Goal: Transaction & Acquisition: Purchase product/service

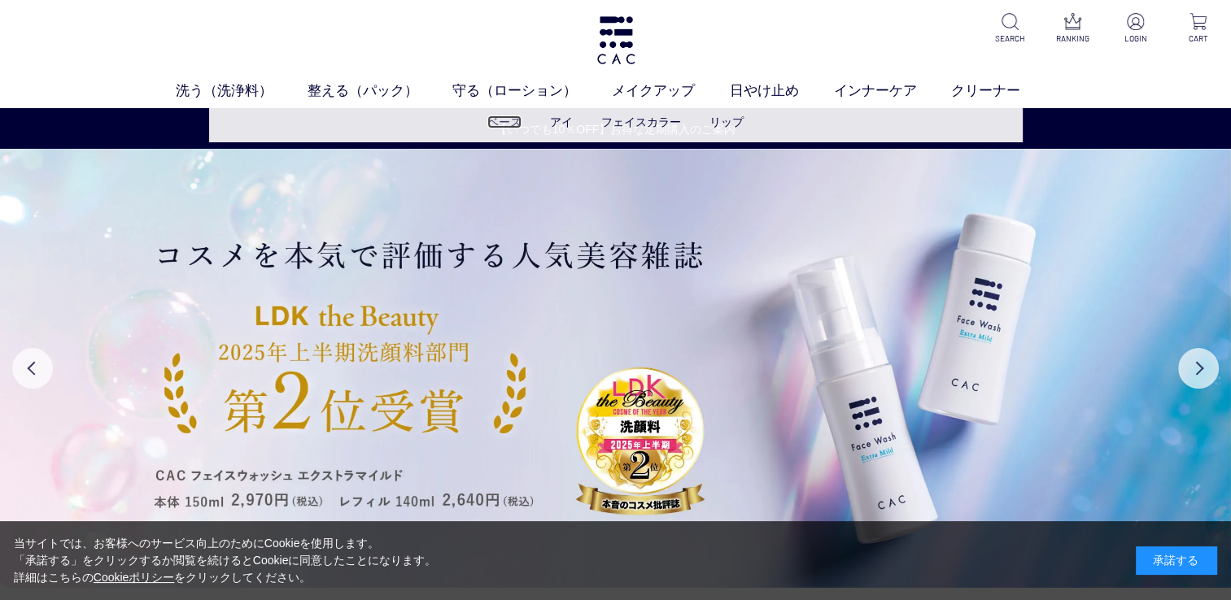
click at [513, 119] on link "ベース" at bounding box center [504, 122] width 34 height 13
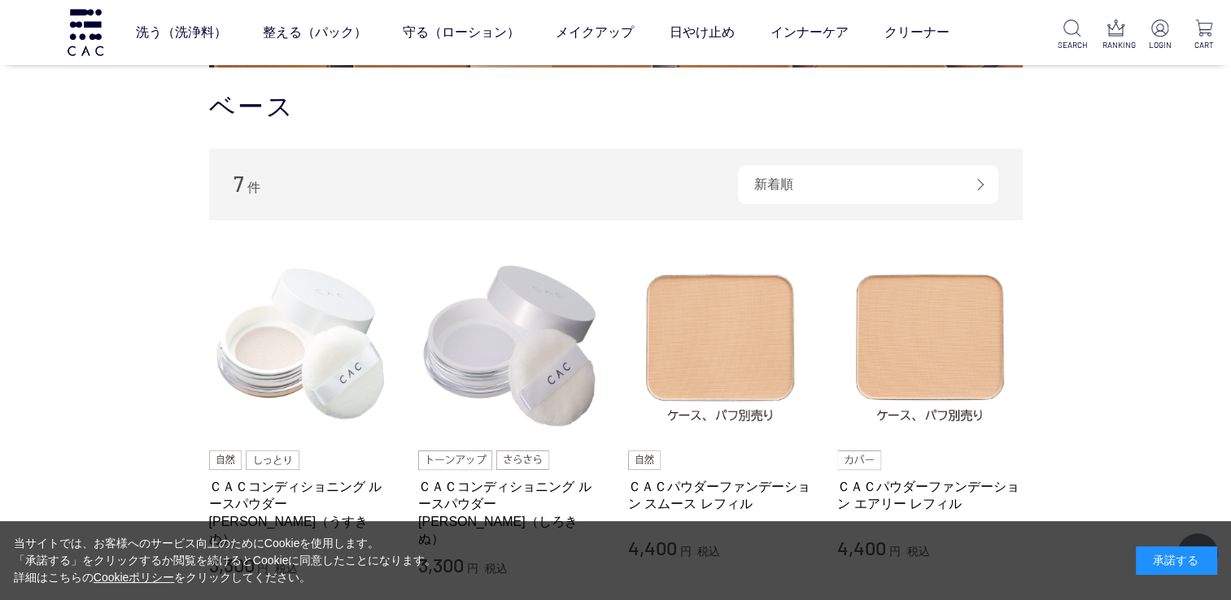
scroll to position [325, 0]
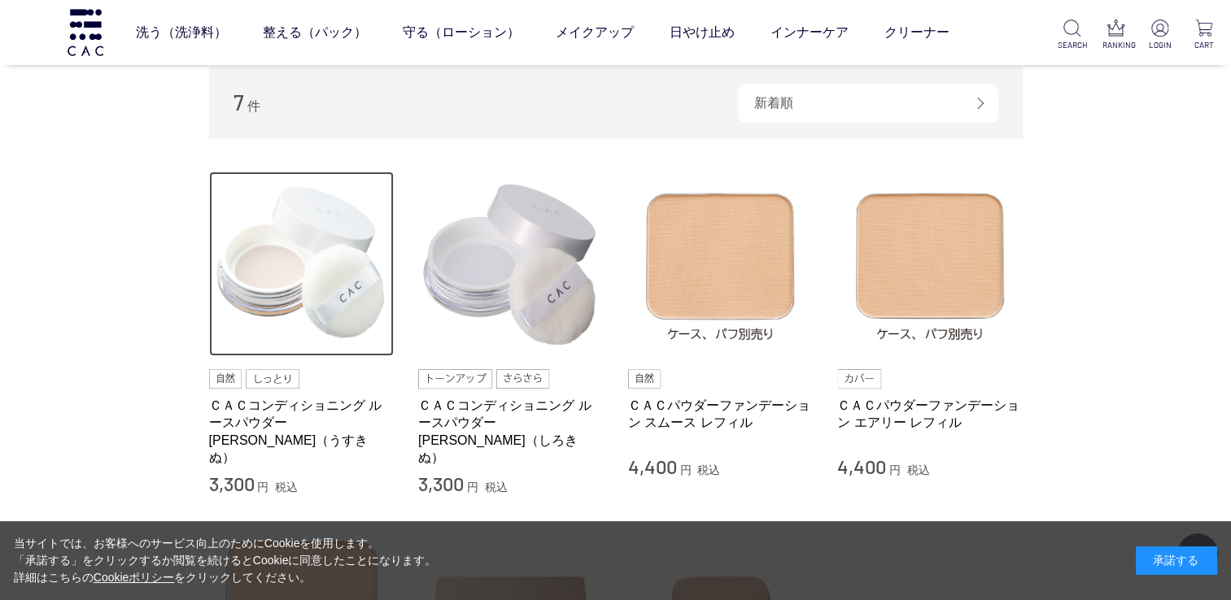
click at [277, 294] on img at bounding box center [301, 264] width 185 height 185
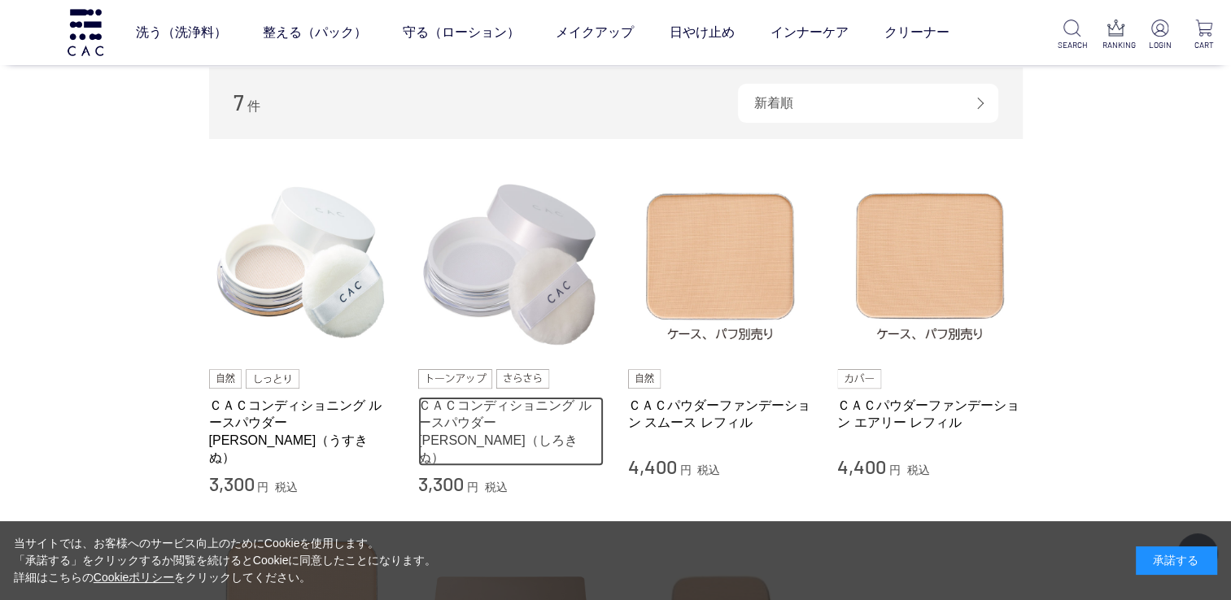
click at [534, 399] on link "ＣＡＣコンディショニング ルースパウダー 白絹（しろきぬ）" at bounding box center [510, 431] width 185 height 69
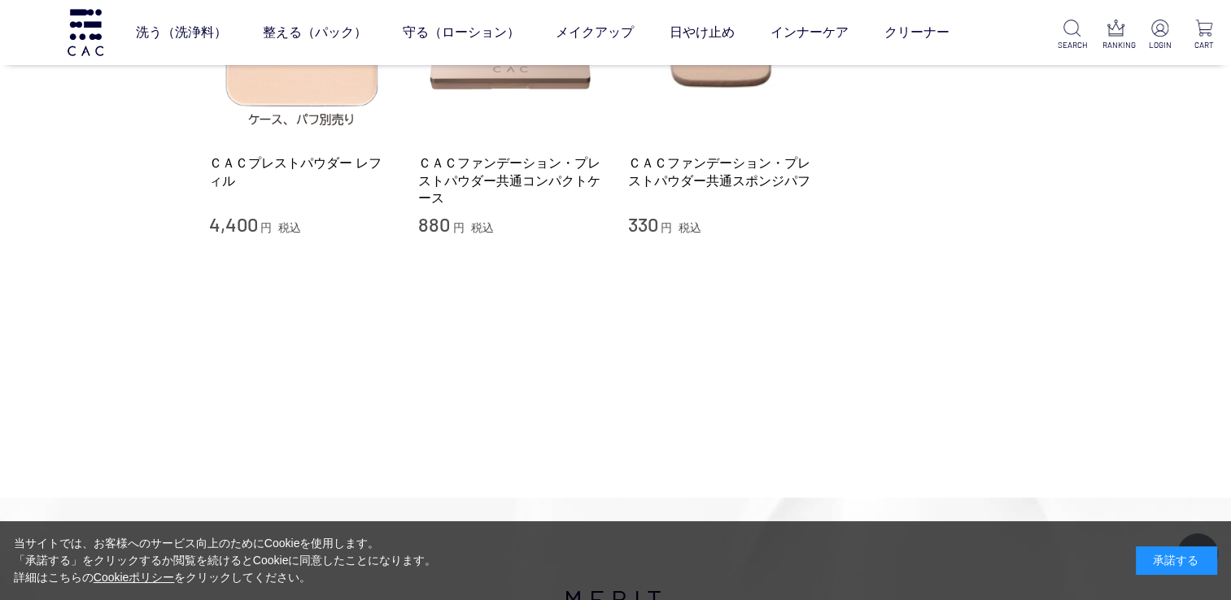
scroll to position [813, 0]
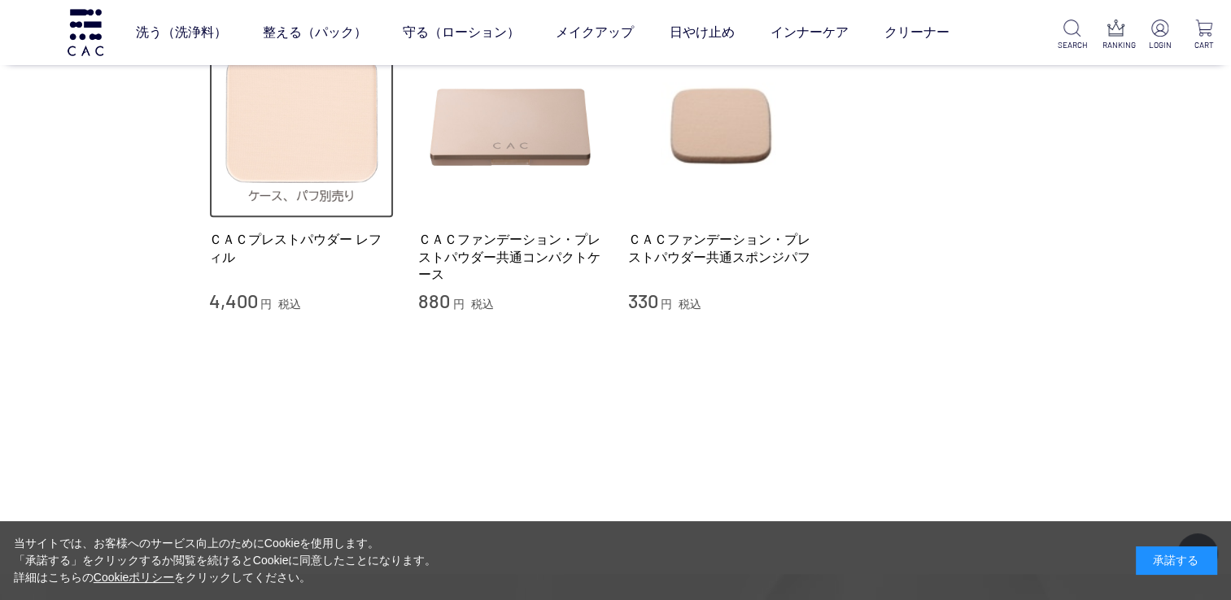
click at [318, 158] on img at bounding box center [301, 125] width 185 height 185
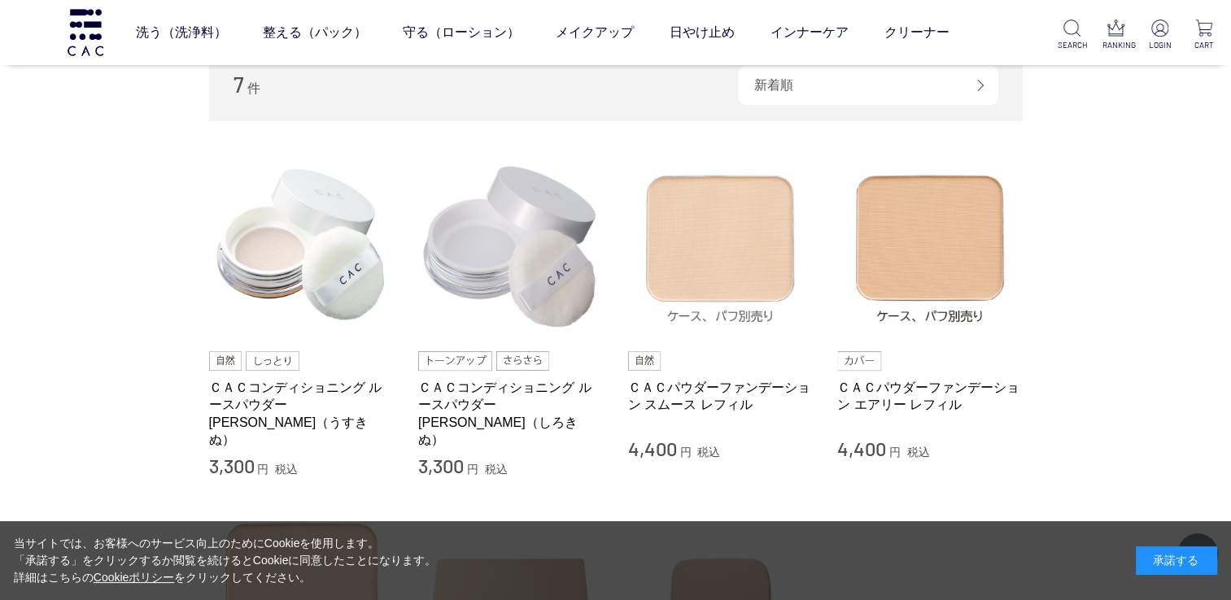
scroll to position [325, 0]
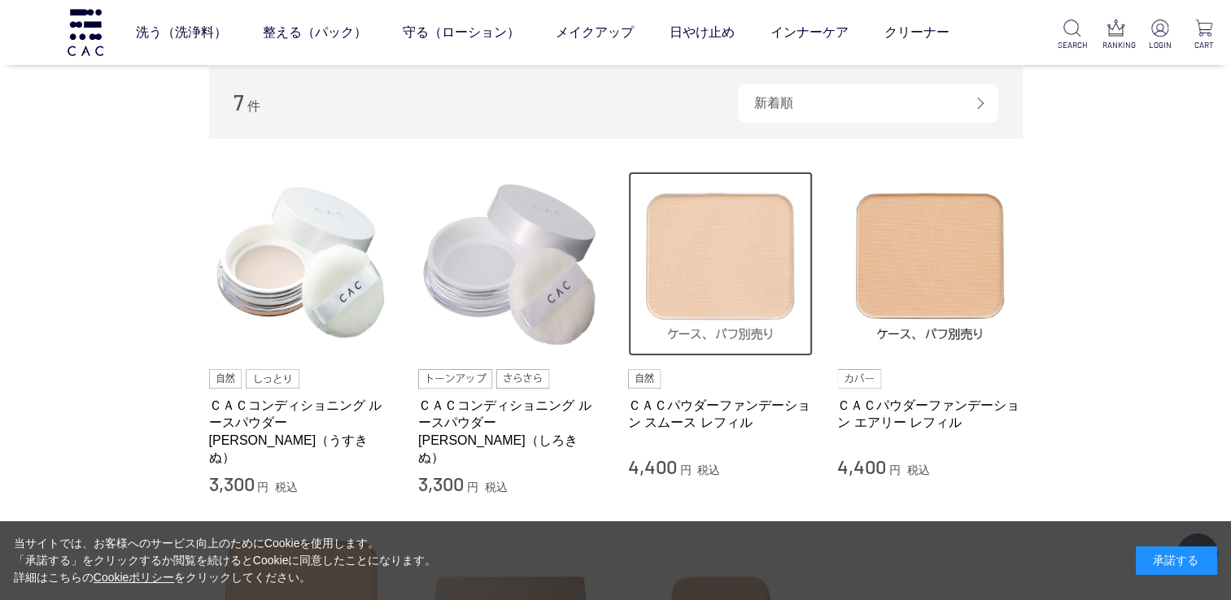
click at [726, 272] on img at bounding box center [720, 264] width 185 height 185
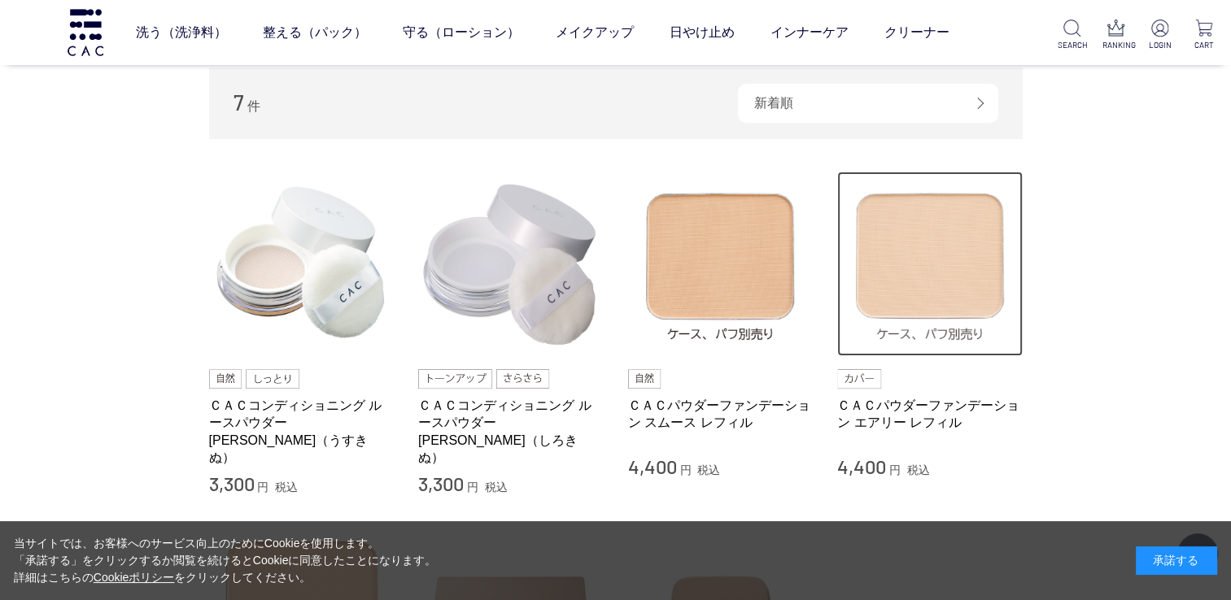
click at [958, 291] on img at bounding box center [929, 264] width 185 height 185
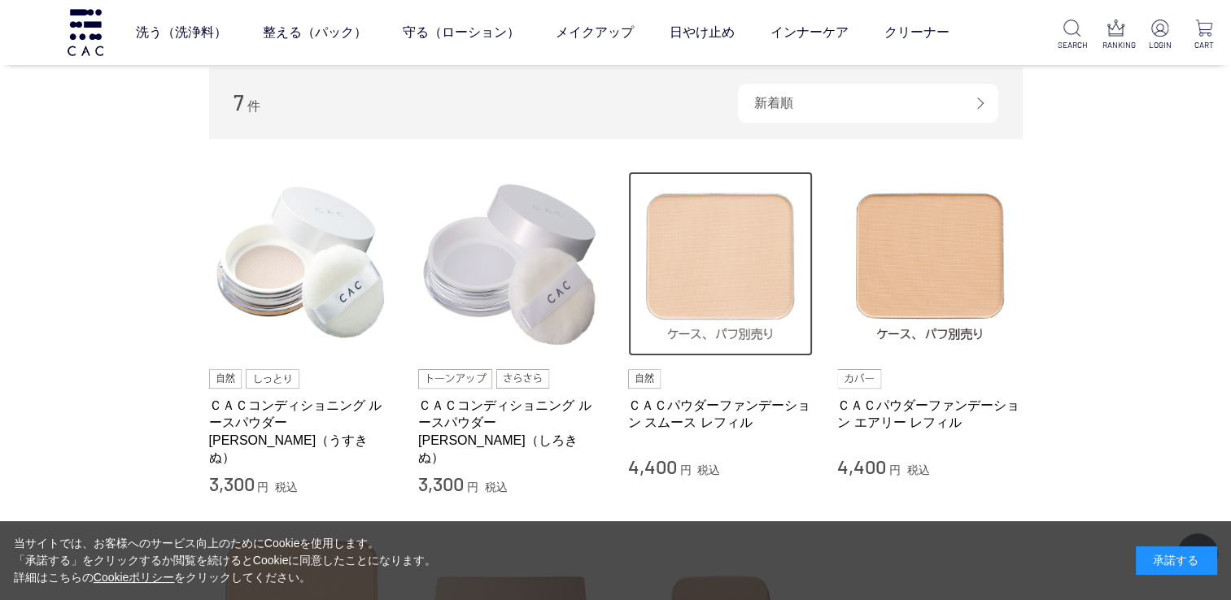
click at [709, 242] on img at bounding box center [720, 264] width 185 height 185
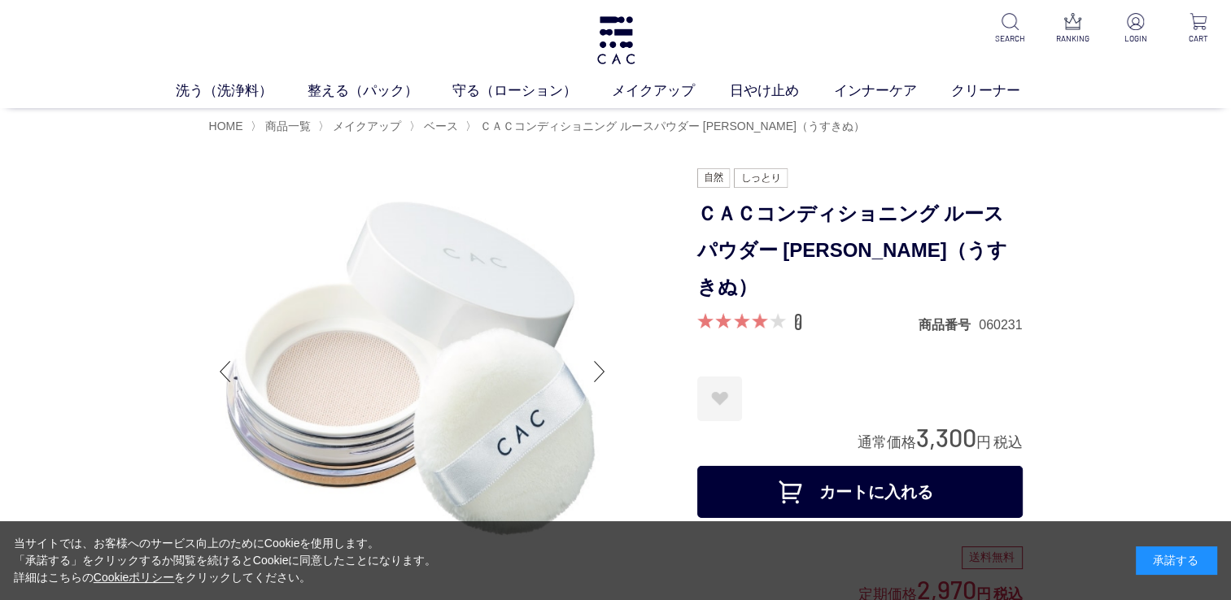
click at [794, 313] on link "4" at bounding box center [798, 322] width 8 height 18
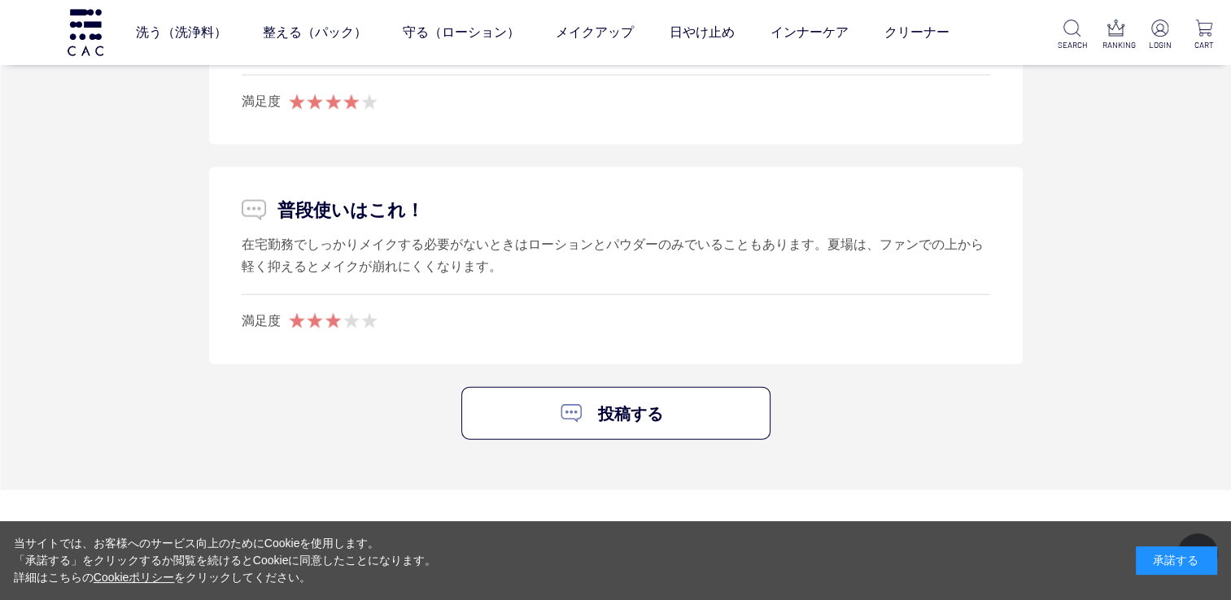
scroll to position [3525, 0]
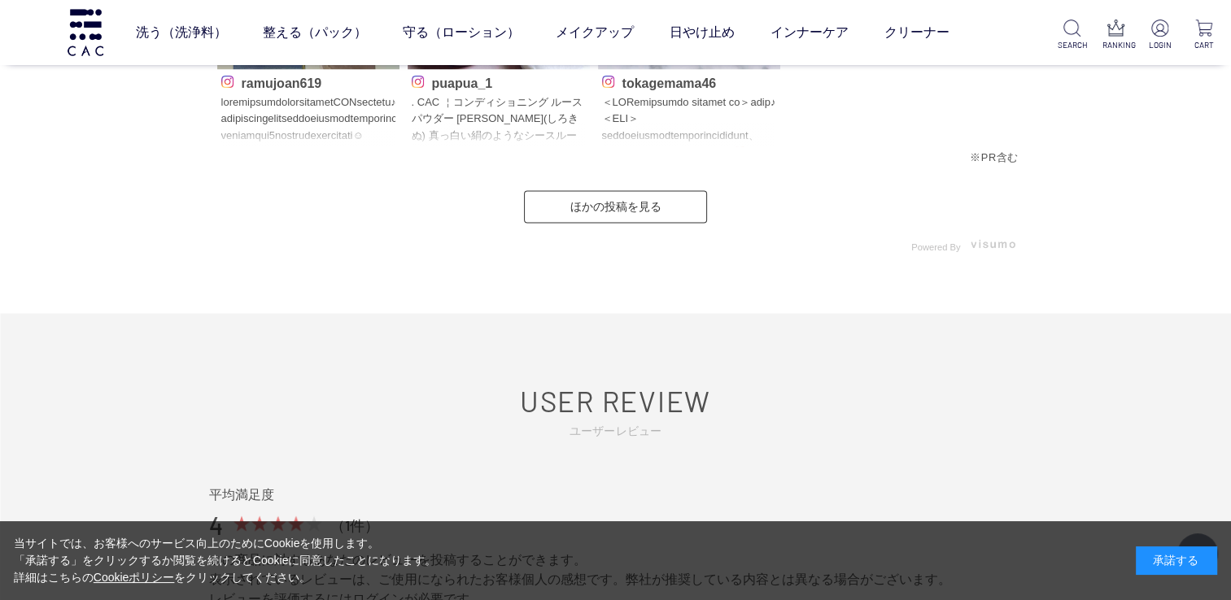
scroll to position [3172, 0]
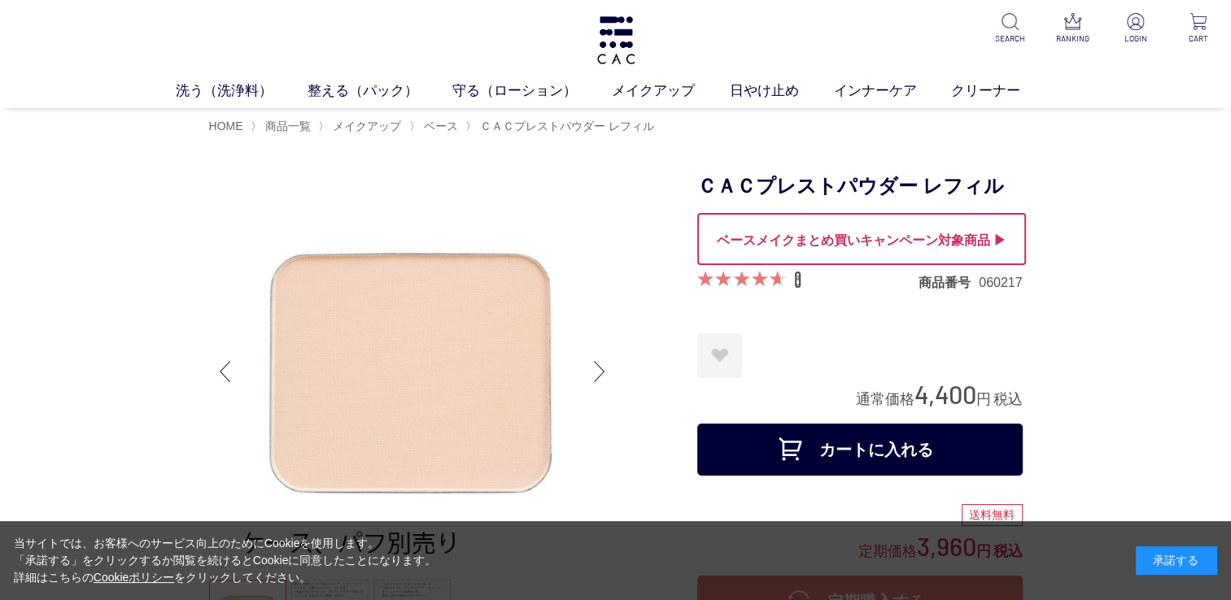
click at [797, 282] on link "3" at bounding box center [797, 280] width 7 height 18
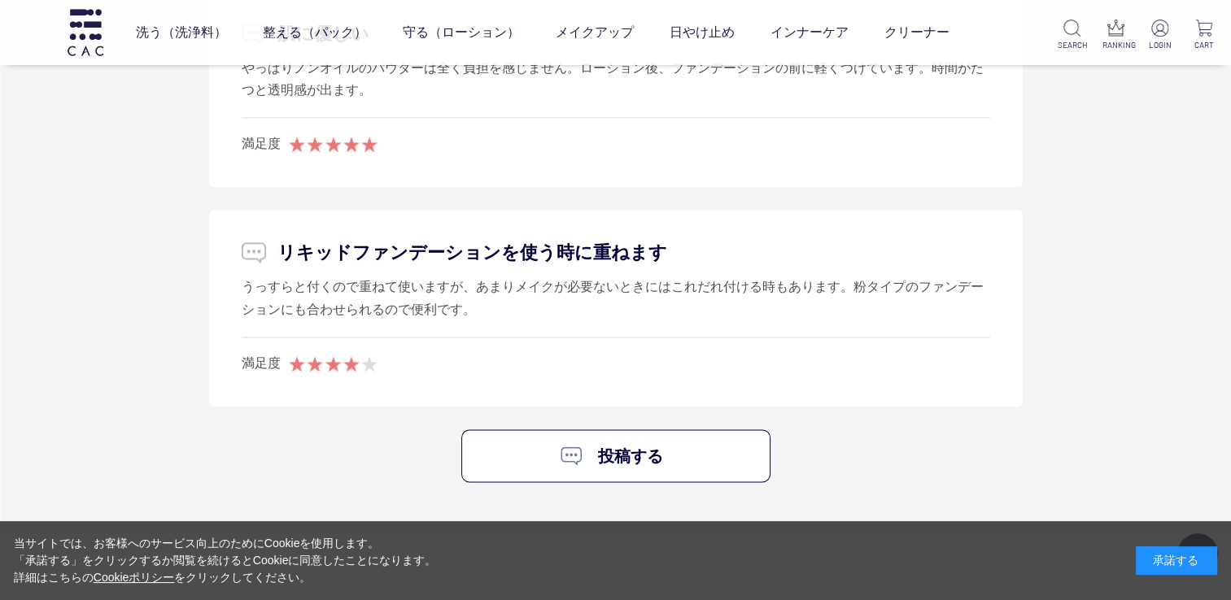
scroll to position [2118, 0]
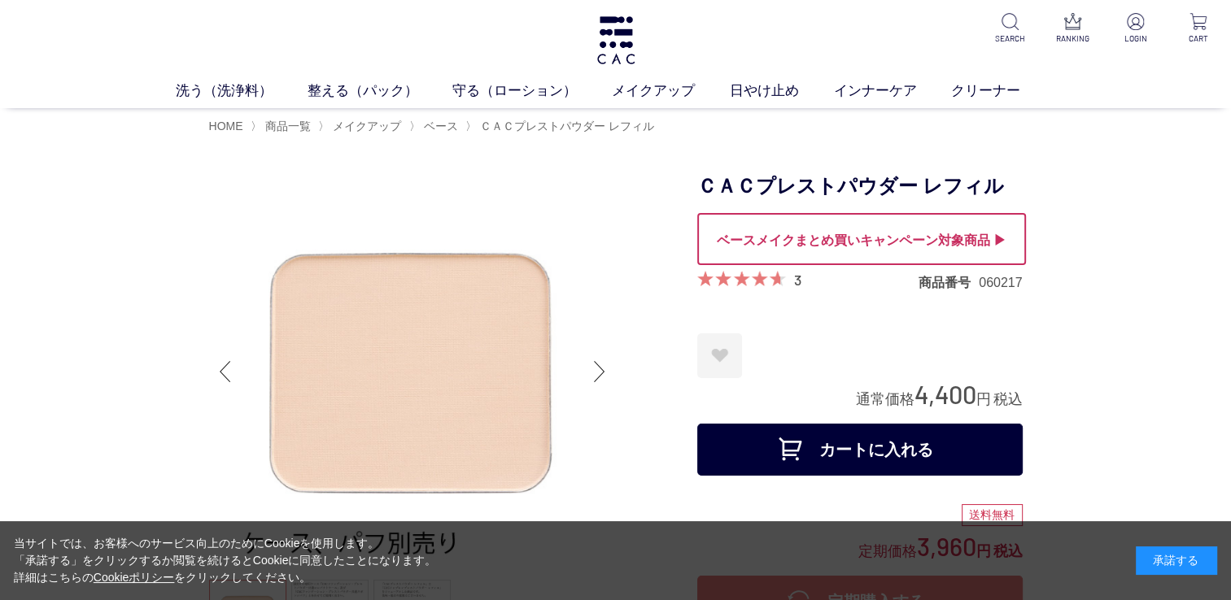
click at [791, 447] on button "カートに入れる" at bounding box center [859, 450] width 325 height 52
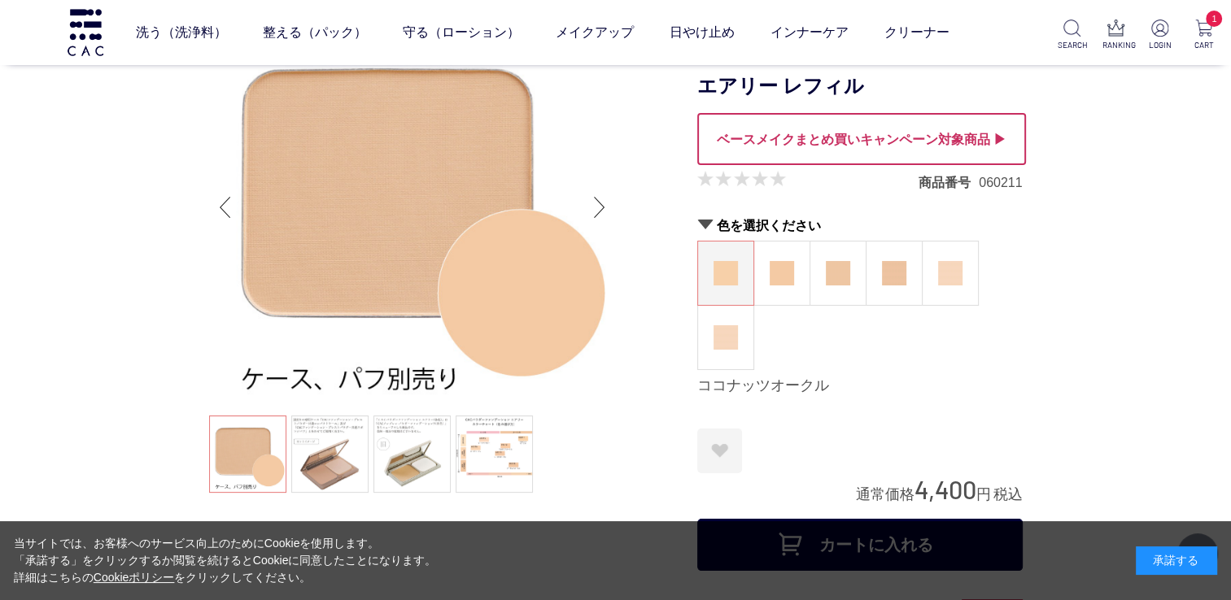
scroll to position [163, 0]
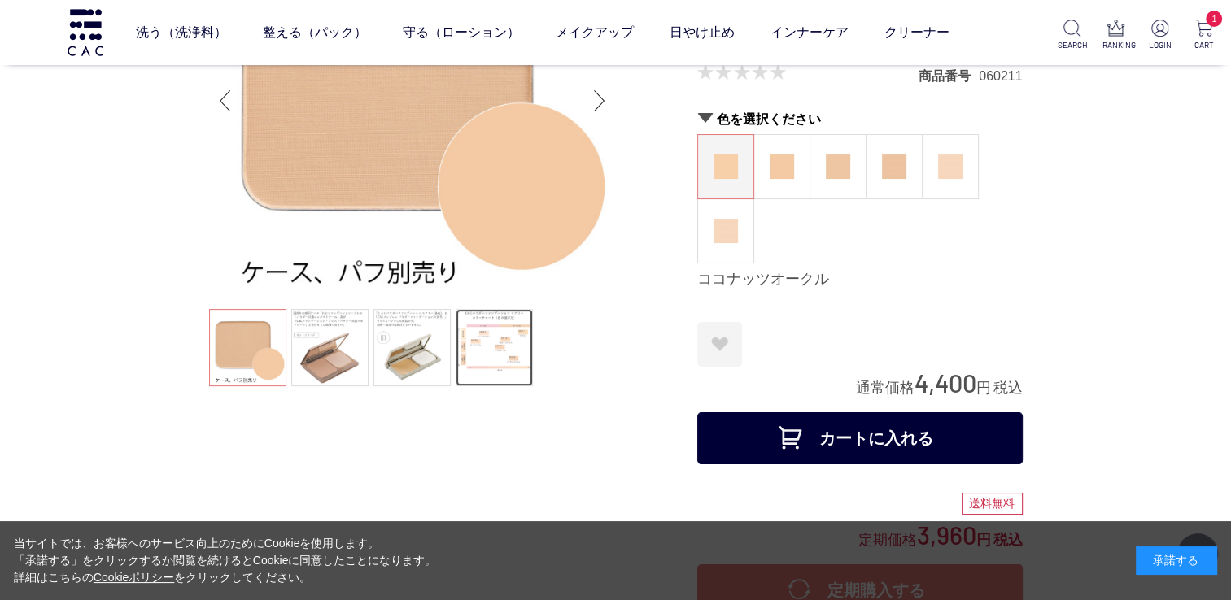
click at [488, 337] on link at bounding box center [494, 347] width 77 height 77
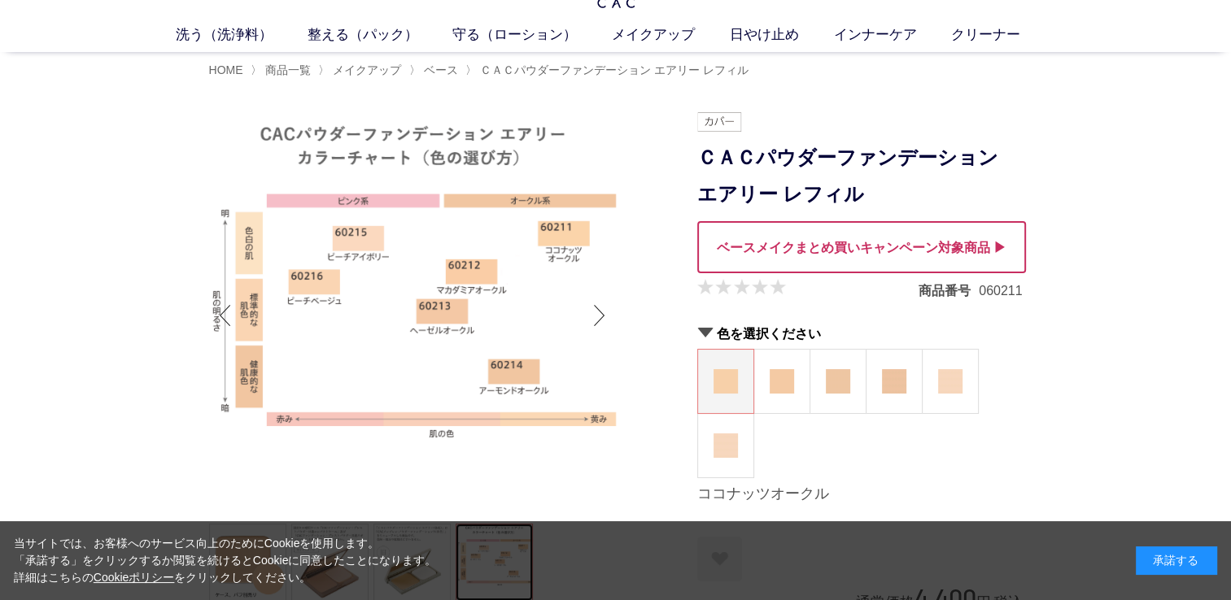
scroll to position [81, 0]
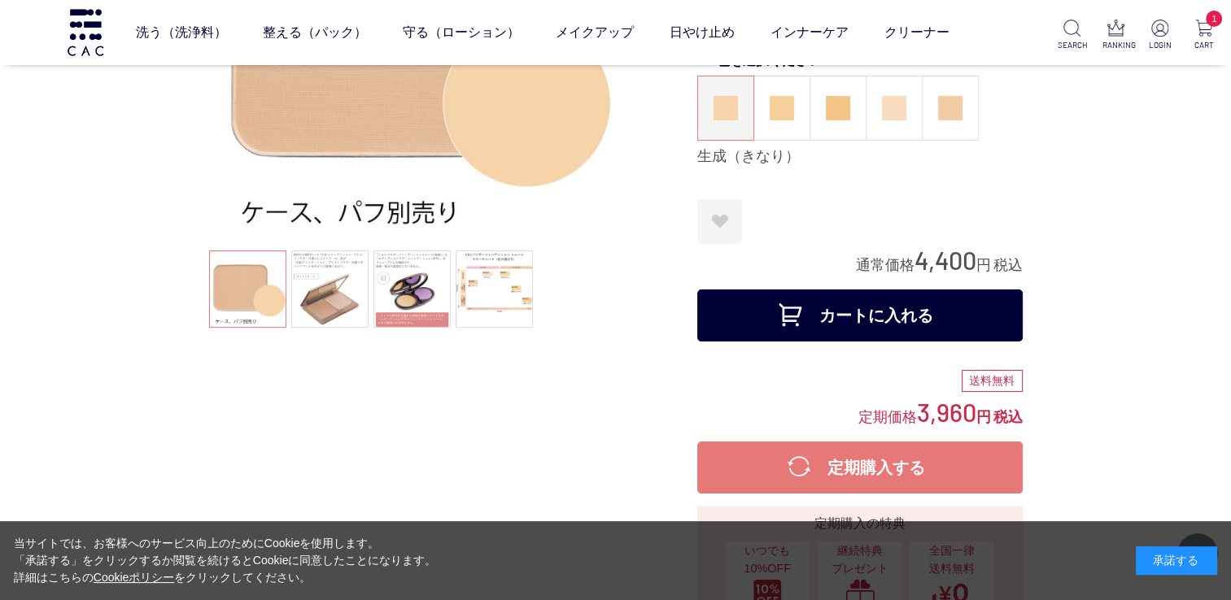
scroll to position [244, 0]
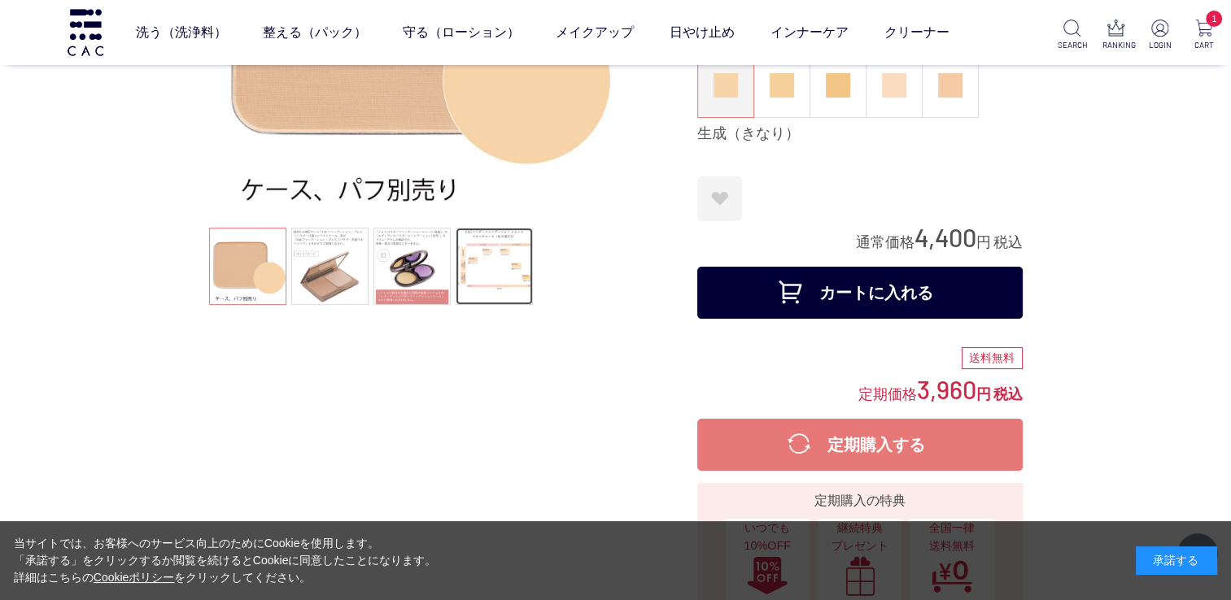
click at [488, 265] on link at bounding box center [494, 266] width 77 height 77
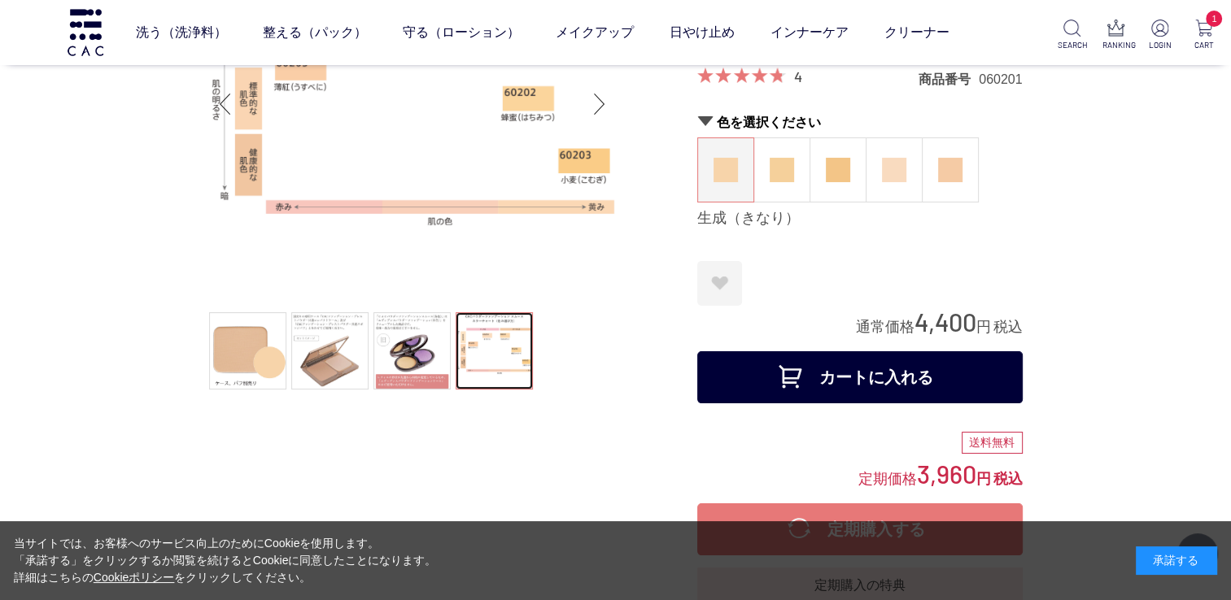
scroll to position [163, 0]
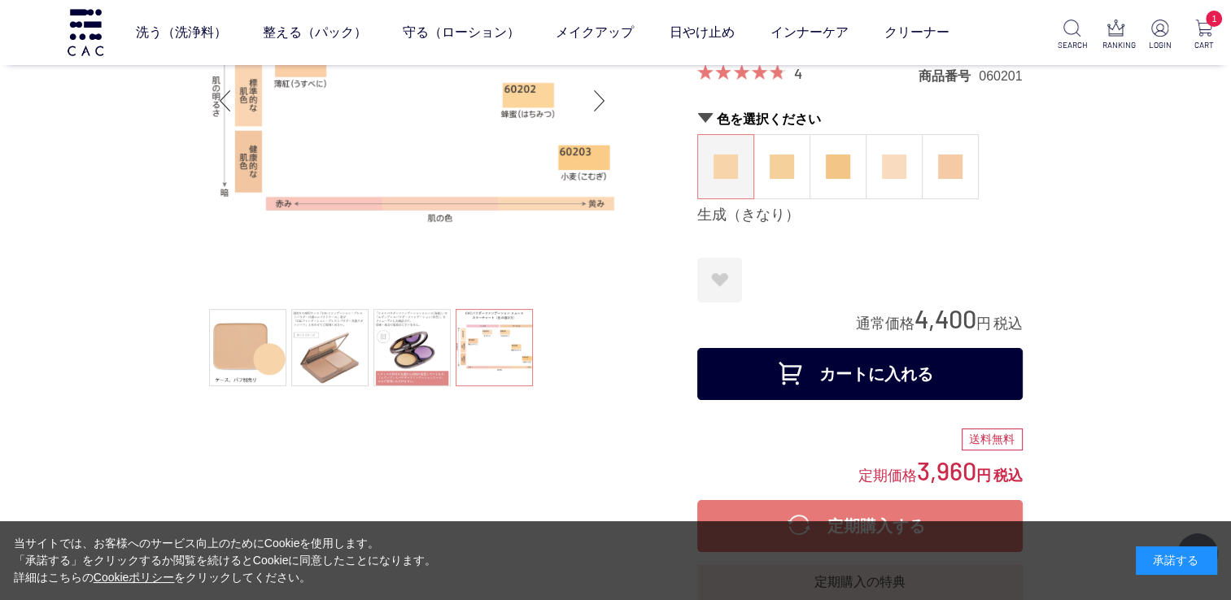
click at [774, 388] on button "カートに入れる" at bounding box center [859, 374] width 325 height 52
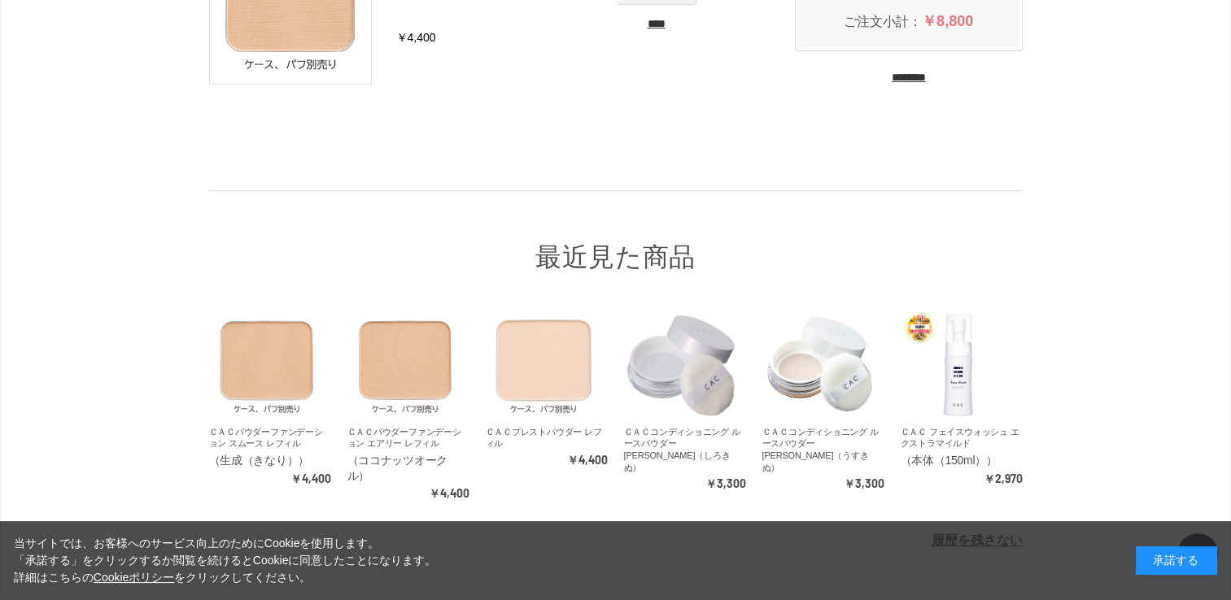
scroll to position [547, 0]
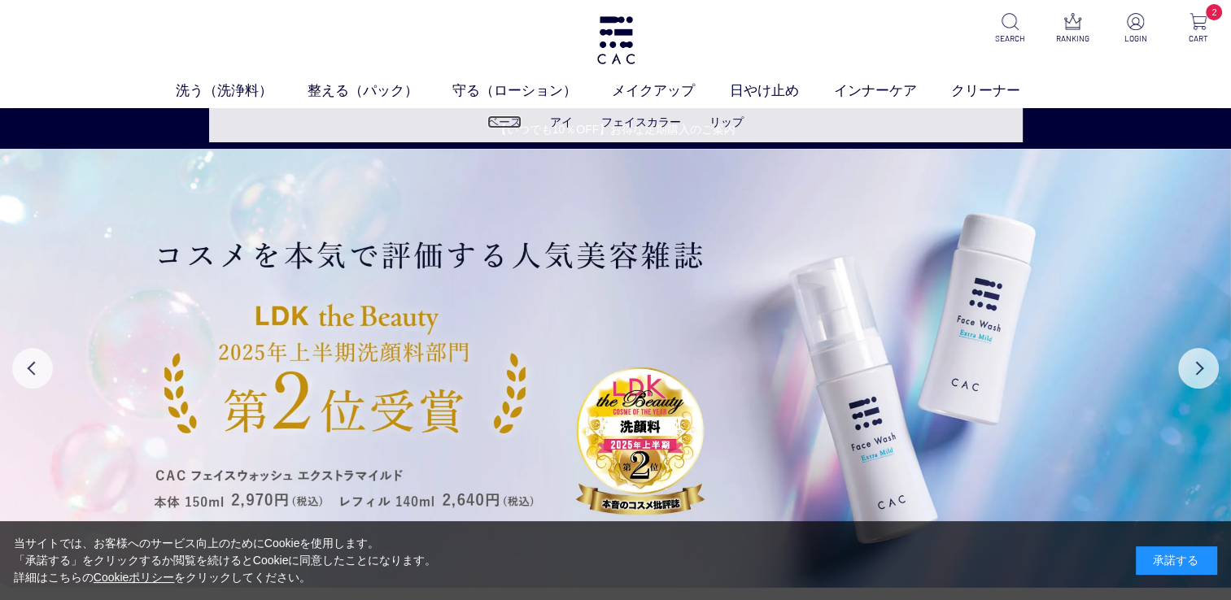
click at [518, 121] on link "ベース" at bounding box center [504, 122] width 34 height 13
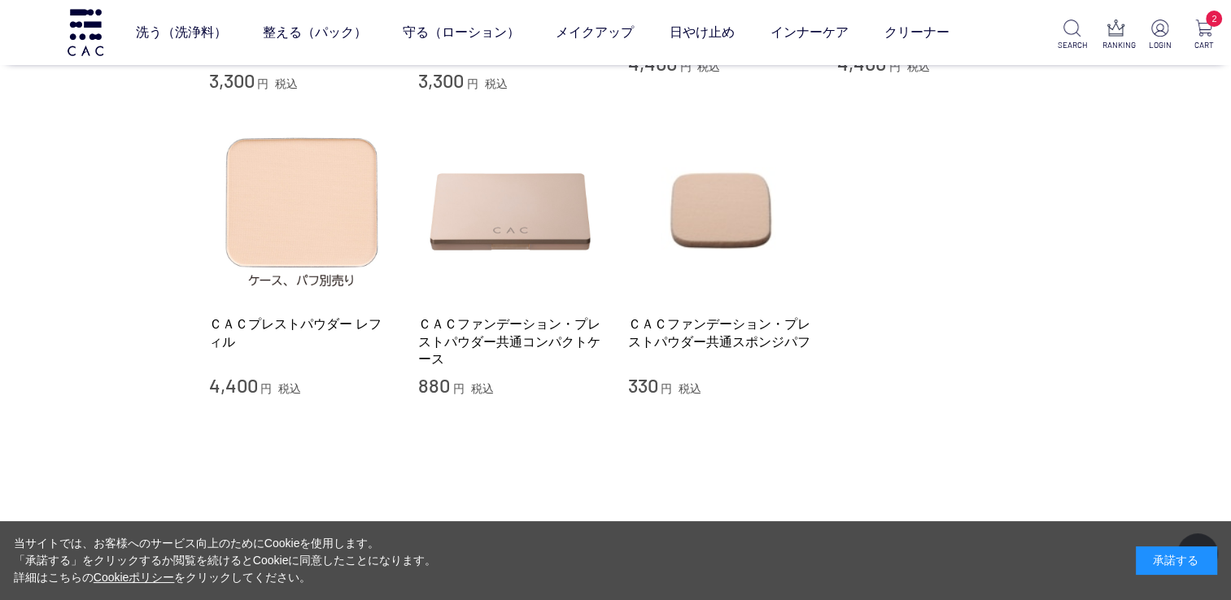
scroll to position [732, 0]
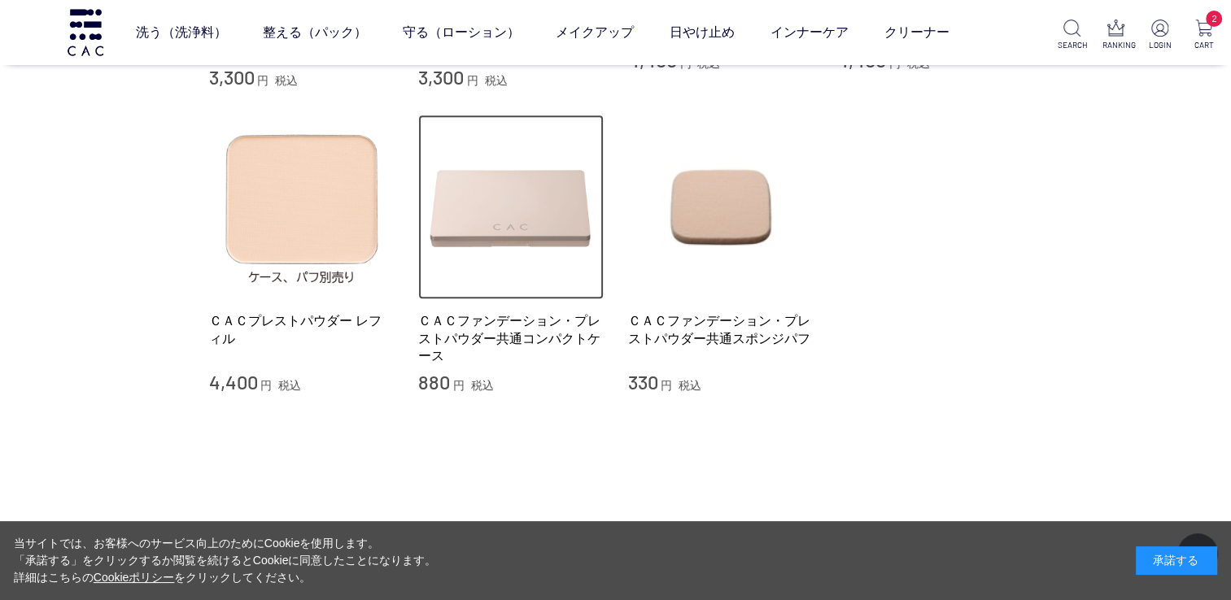
click at [508, 215] on img at bounding box center [510, 207] width 185 height 185
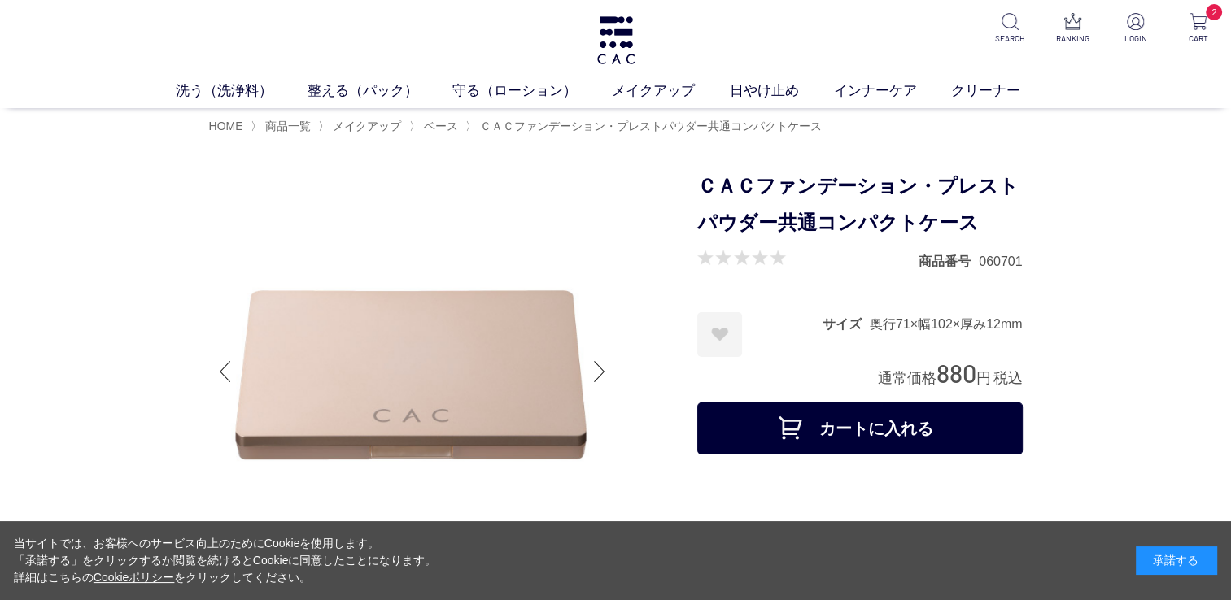
click at [871, 421] on button "カートに入れる" at bounding box center [859, 429] width 325 height 52
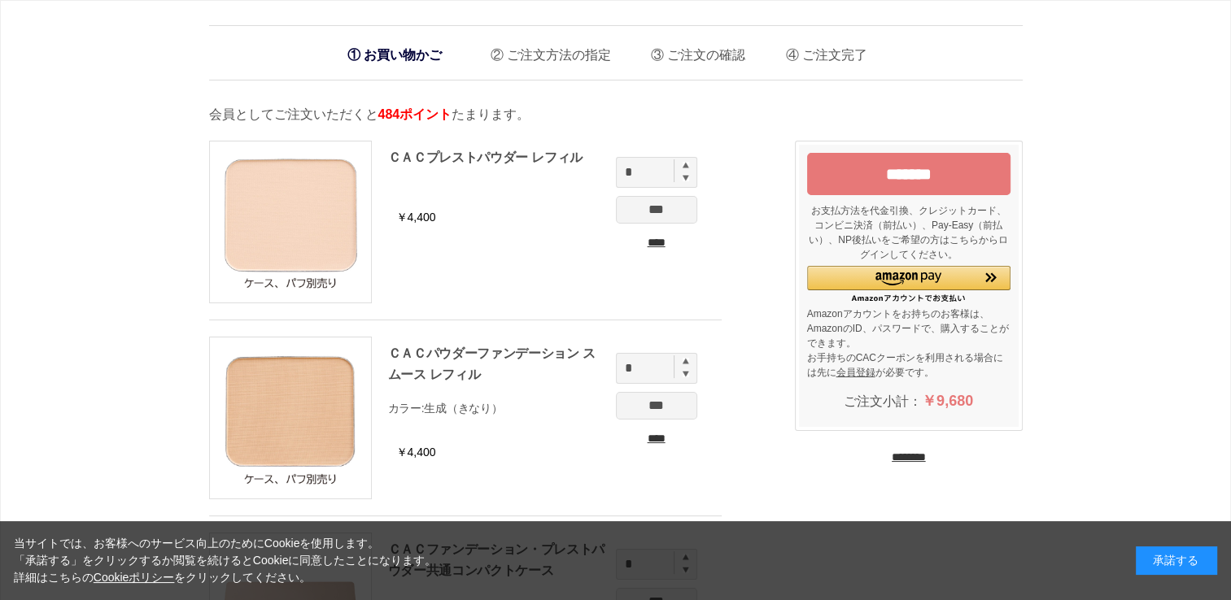
click at [911, 458] on input "********" at bounding box center [909, 457] width 34 height 15
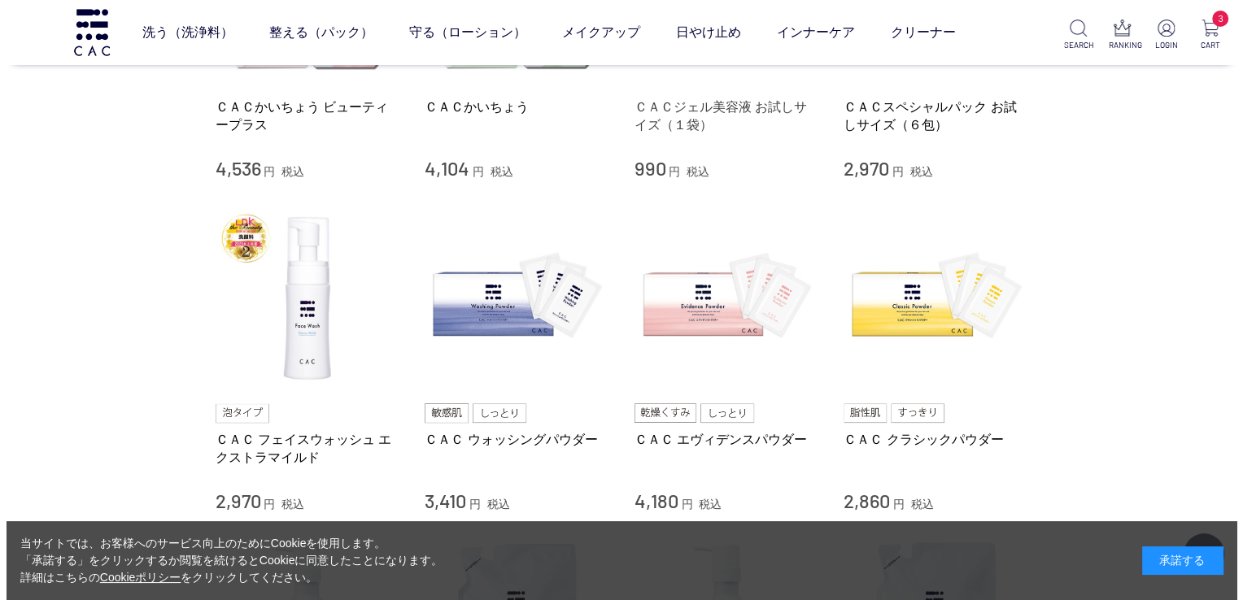
scroll to position [813, 0]
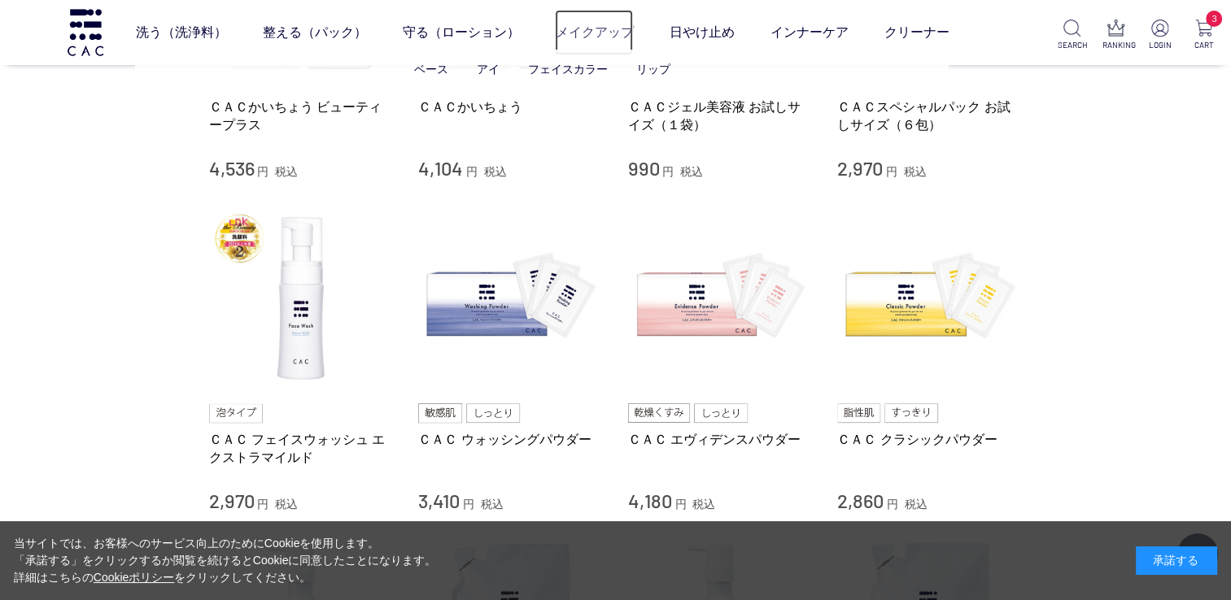
click at [603, 37] on link "メイクアップ" at bounding box center [594, 33] width 78 height 46
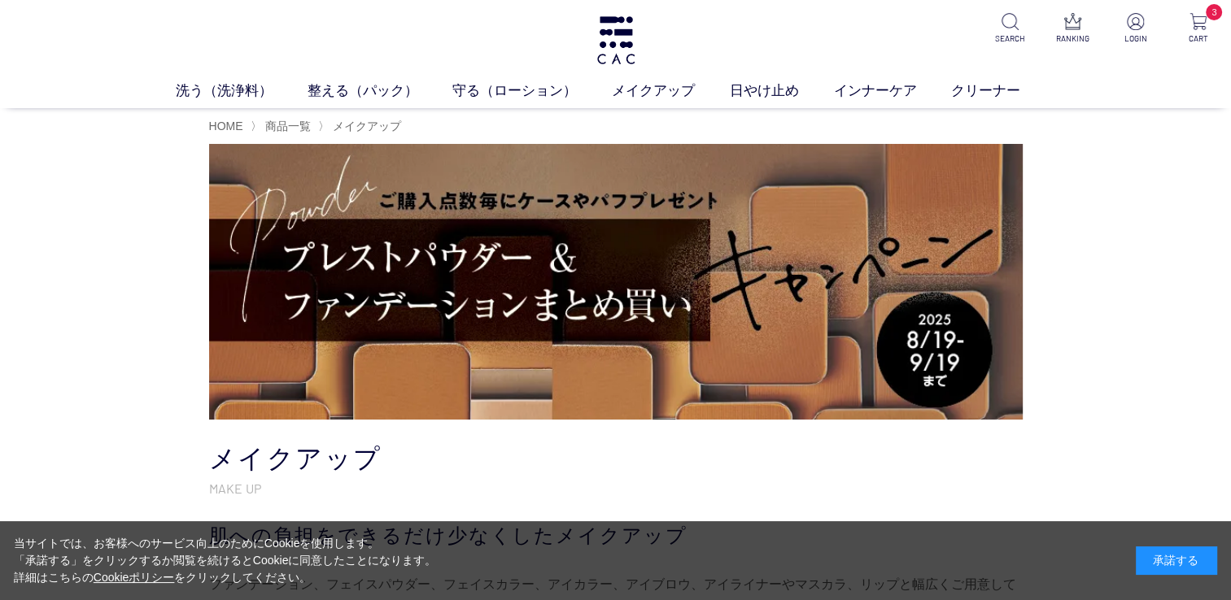
click at [849, 255] on img at bounding box center [615, 282] width 813 height 276
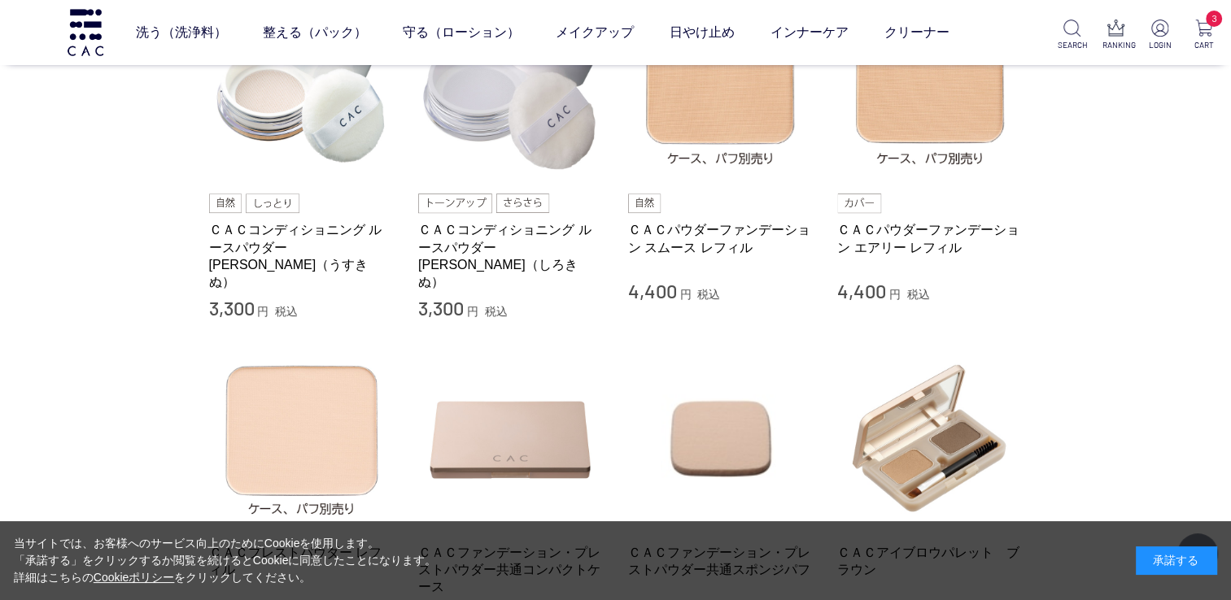
scroll to position [895, 0]
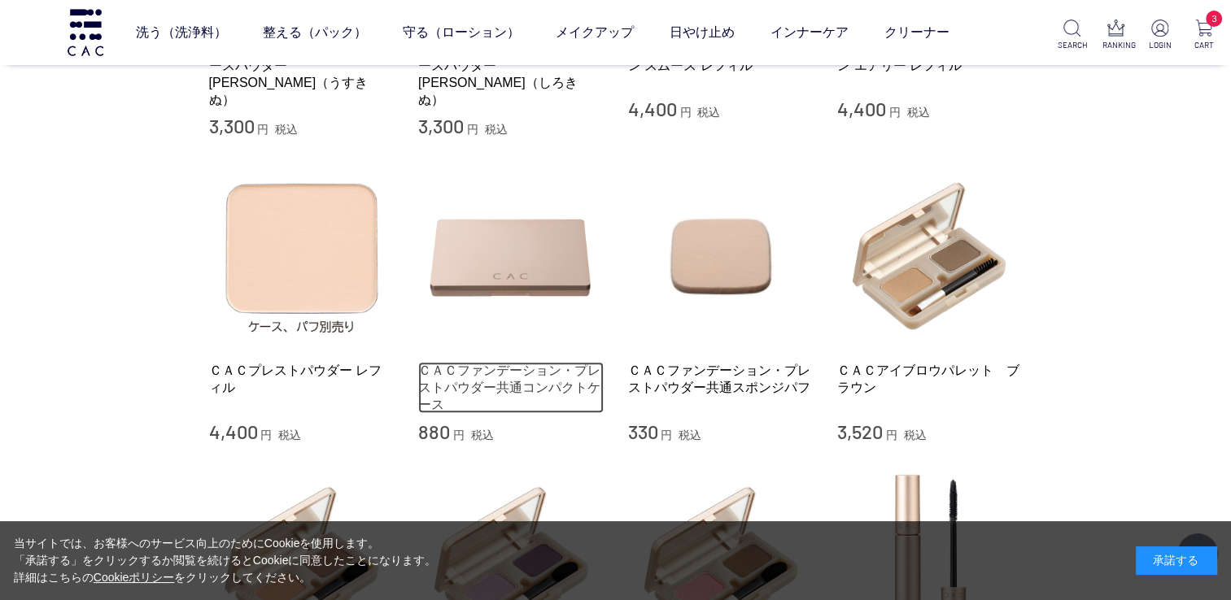
click at [543, 369] on link "ＣＡＣファンデーション・プレストパウダー共通コンパクトケース" at bounding box center [510, 388] width 185 height 52
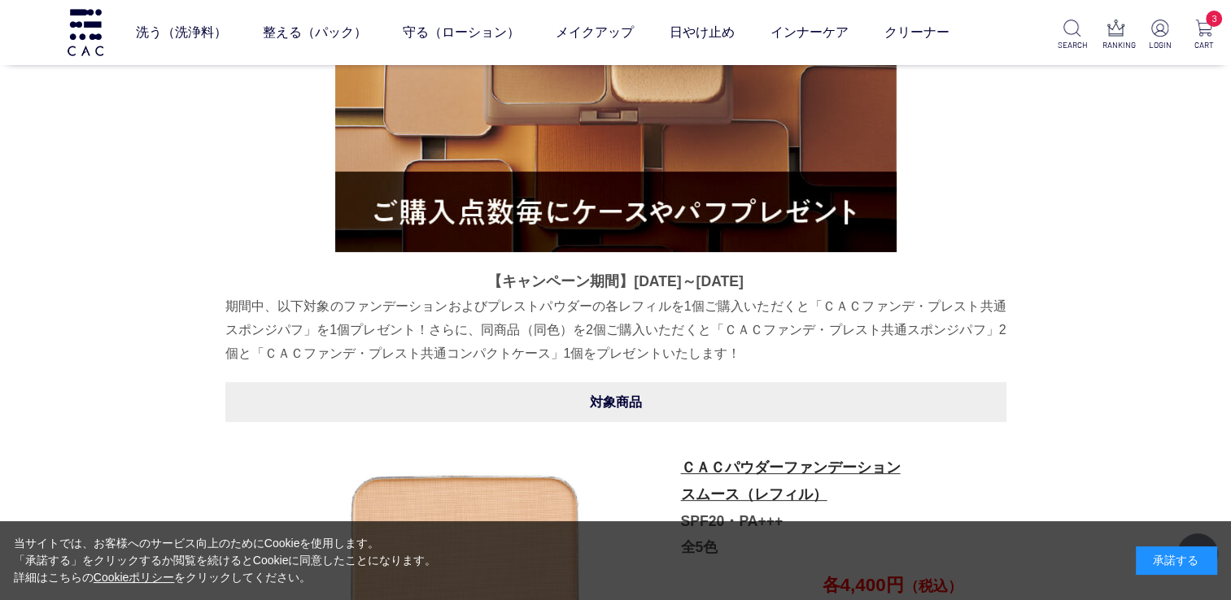
scroll to position [479, 0]
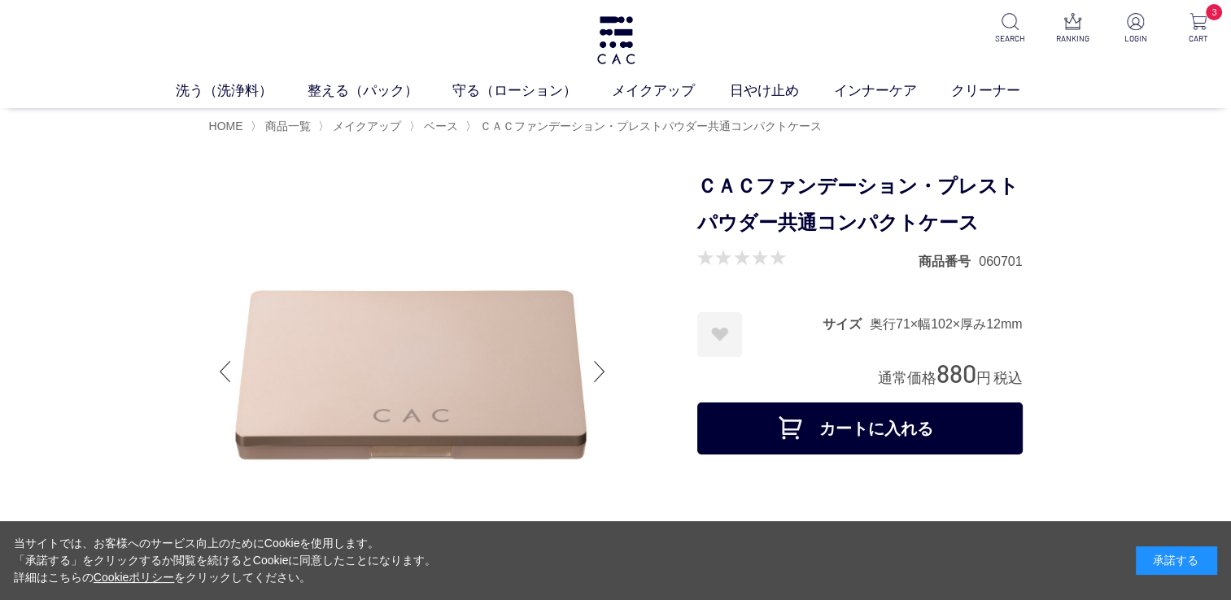
click at [811, 427] on button "カートに入れる" at bounding box center [859, 429] width 325 height 52
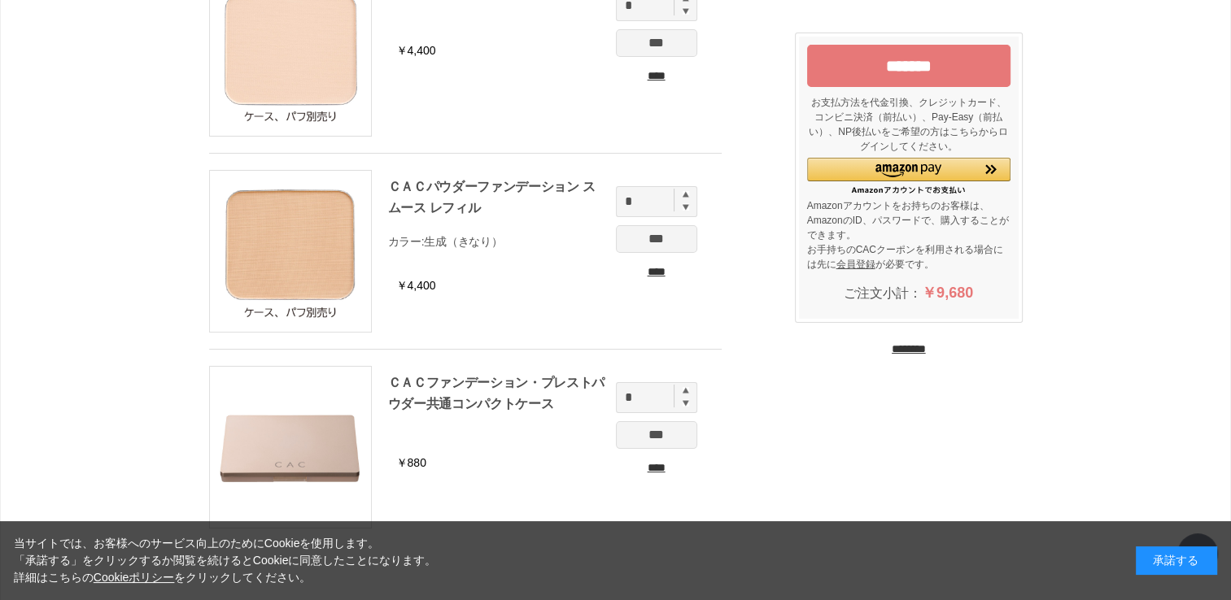
scroll to position [81, 0]
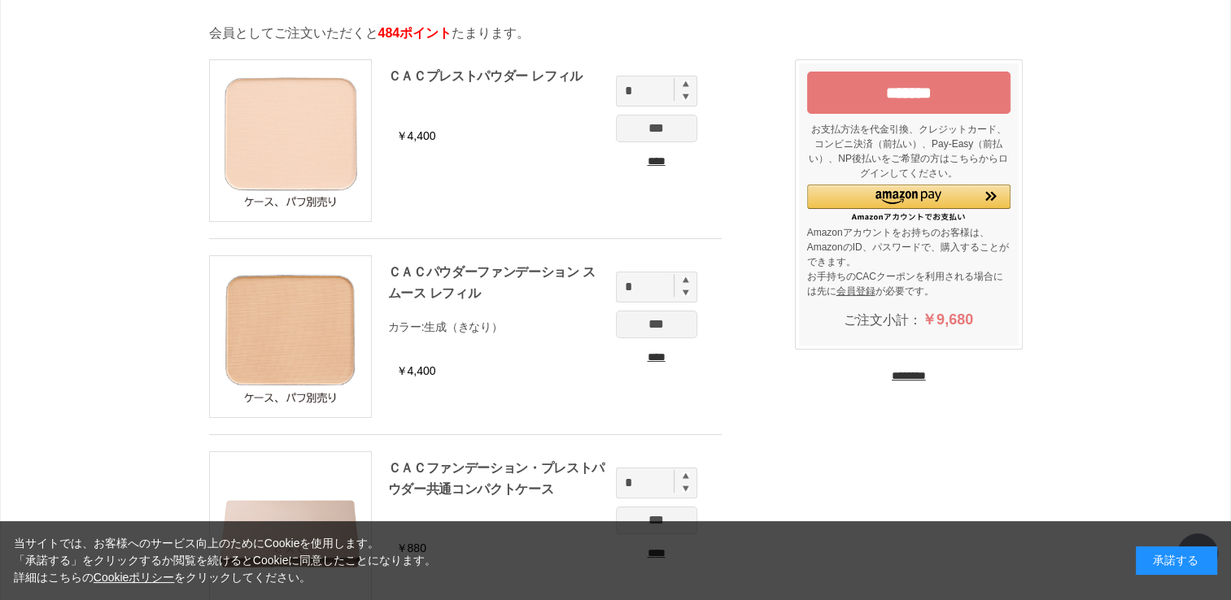
click at [659, 357] on input "****" at bounding box center [656, 357] width 81 height 17
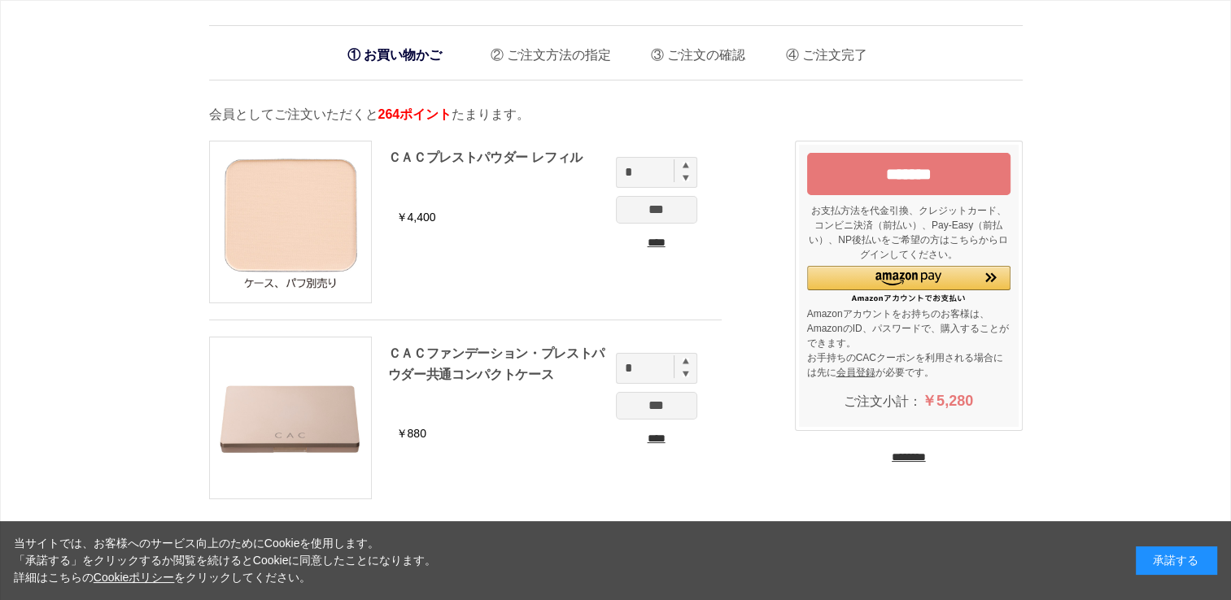
click at [934, 181] on input "*******" at bounding box center [908, 174] width 203 height 42
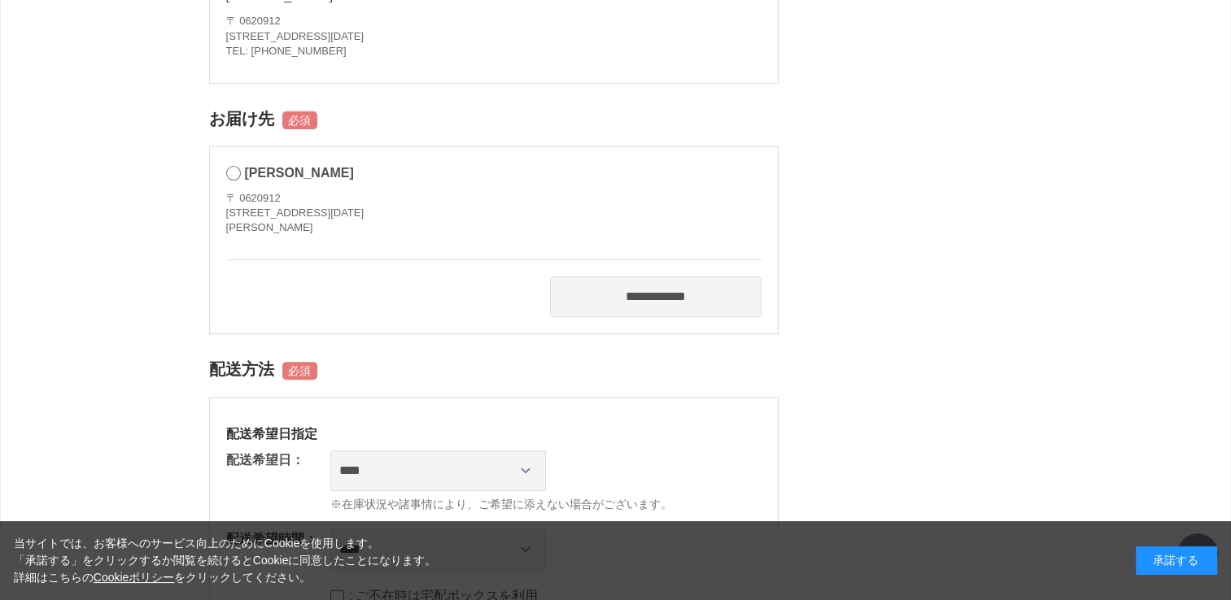
scroll to position [569, 0]
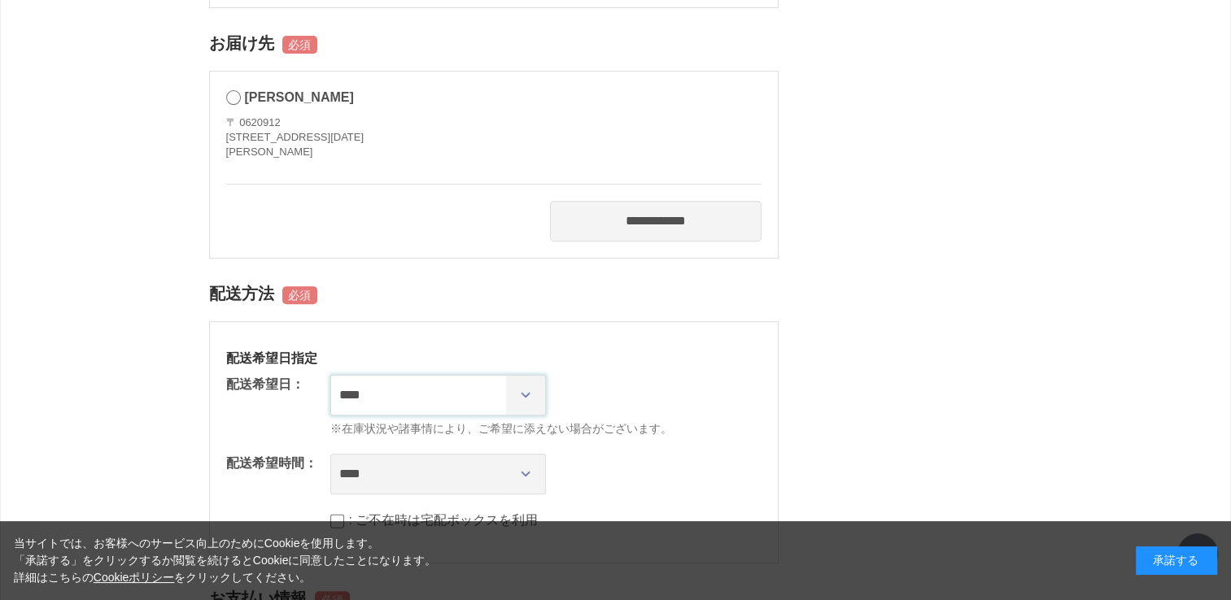
click at [471, 395] on select "**********" at bounding box center [438, 395] width 216 height 41
click at [330, 375] on select "**********" at bounding box center [438, 395] width 216 height 41
click at [534, 476] on select "**** *** ****** ****** ****** ******" at bounding box center [438, 474] width 216 height 41
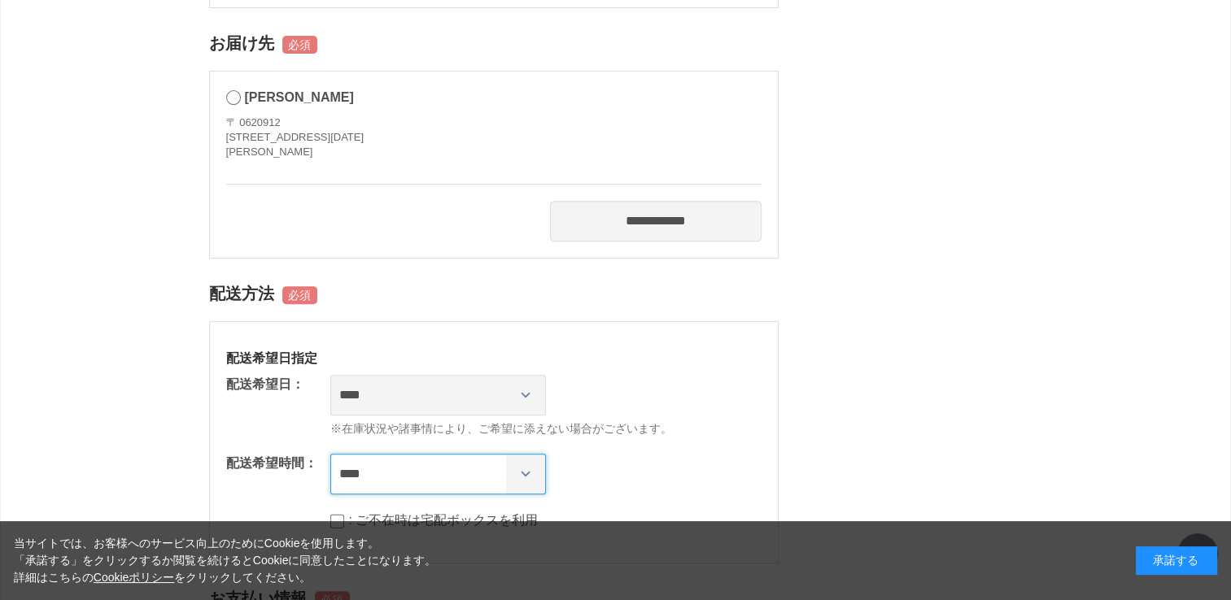
select select "**"
click at [330, 454] on select "**** *** ****** ****** ****** ******" at bounding box center [438, 474] width 216 height 41
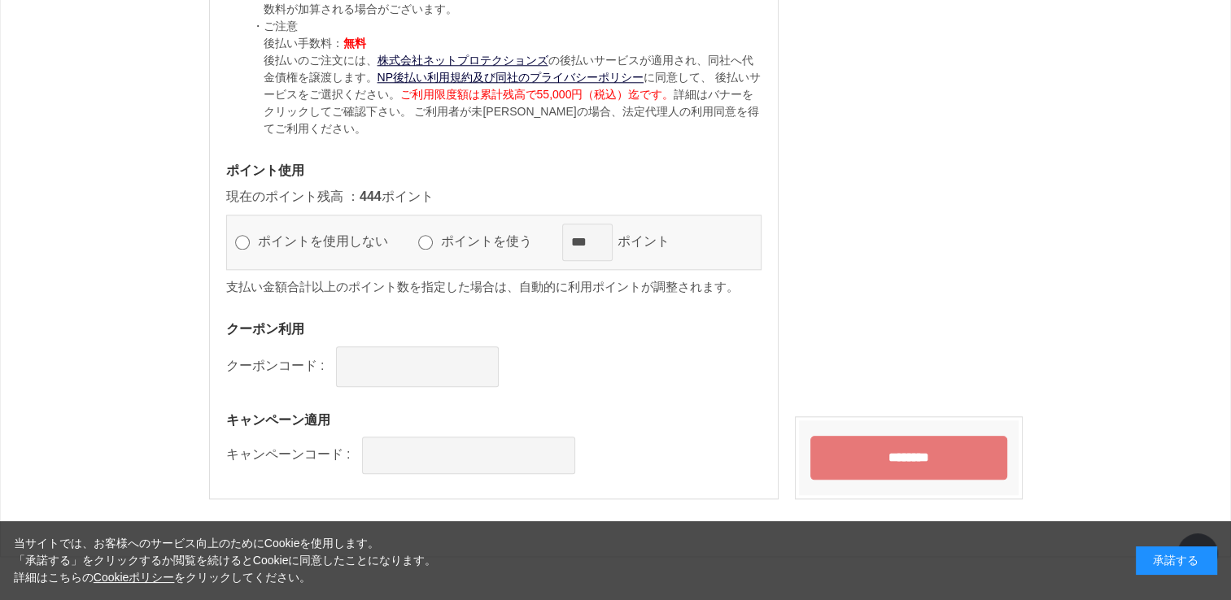
scroll to position [1627, 0]
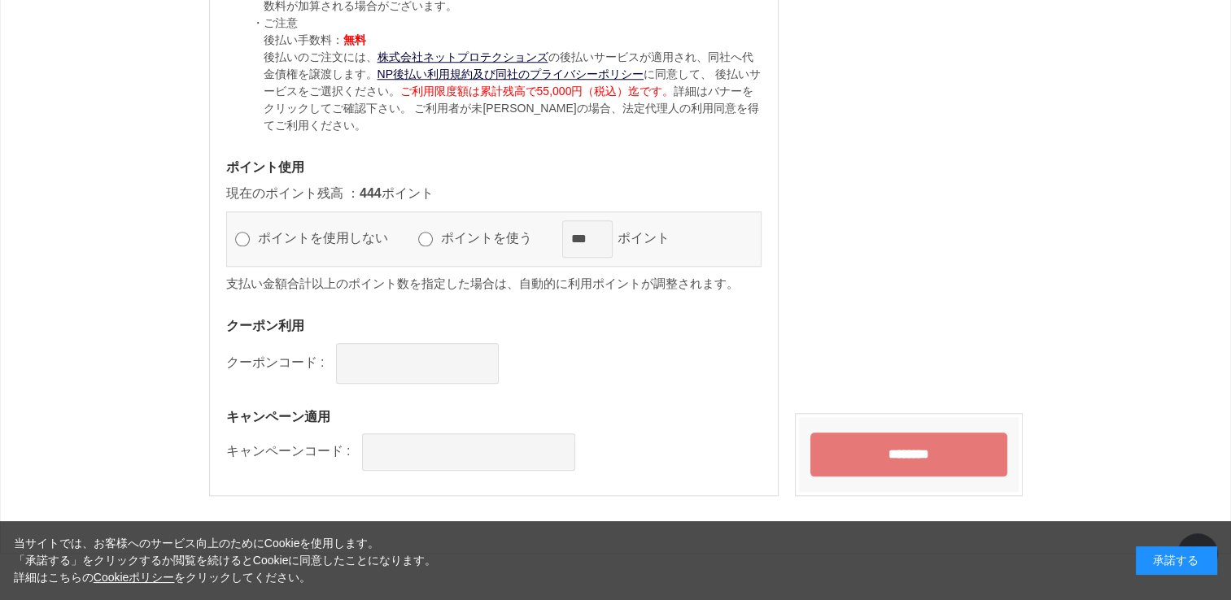
click at [479, 236] on label "ポイントを使う" at bounding box center [494, 238] width 114 height 14
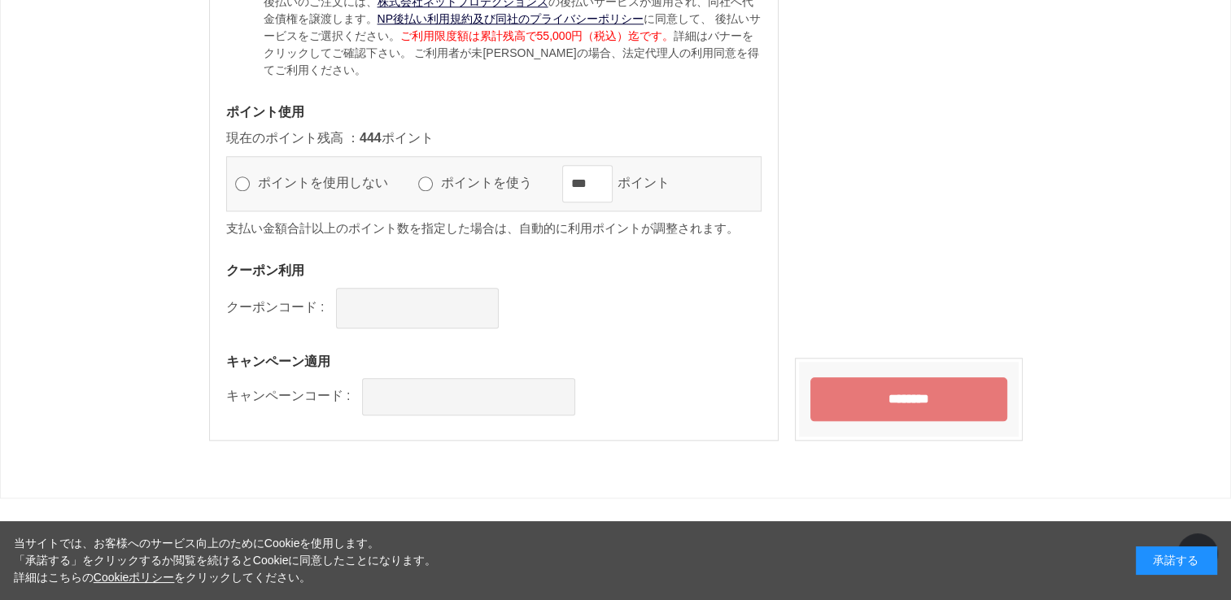
scroll to position [1733, 0]
